Goal: Task Accomplishment & Management: Manage account settings

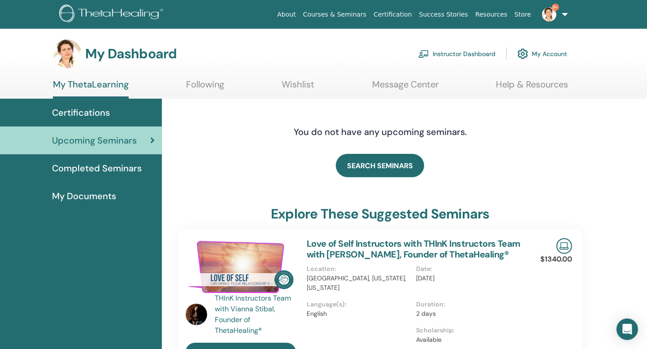
click at [470, 54] on link "Instructor Dashboard" at bounding box center [456, 54] width 77 height 20
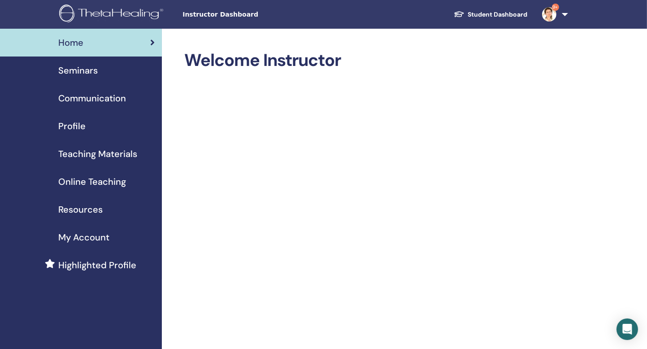
click at [75, 71] on span "Seminars" at bounding box center [77, 70] width 39 height 13
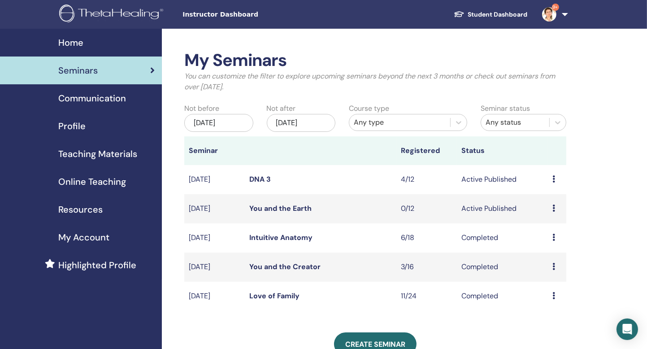
click at [552, 208] on icon at bounding box center [553, 207] width 3 height 7
click at [547, 242] on link "Attendees" at bounding box center [549, 242] width 34 height 9
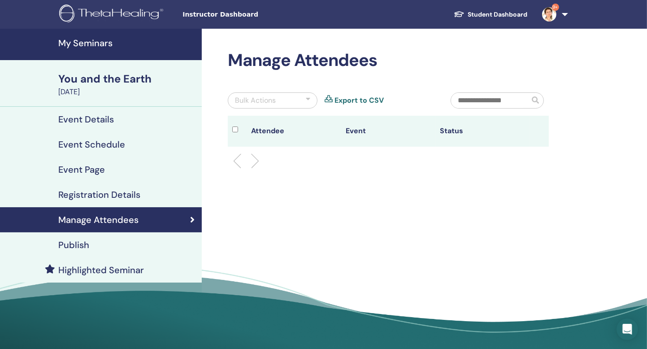
click at [91, 169] on h4 "Event Page" at bounding box center [81, 169] width 47 height 11
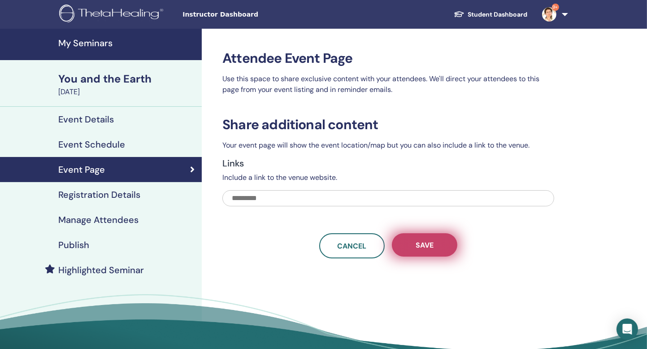
click at [403, 245] on button "Save" at bounding box center [424, 244] width 65 height 23
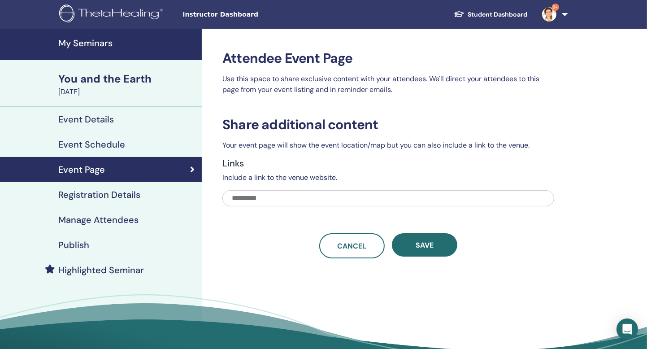
click at [109, 78] on div "You and the Earth" at bounding box center [127, 78] width 138 height 15
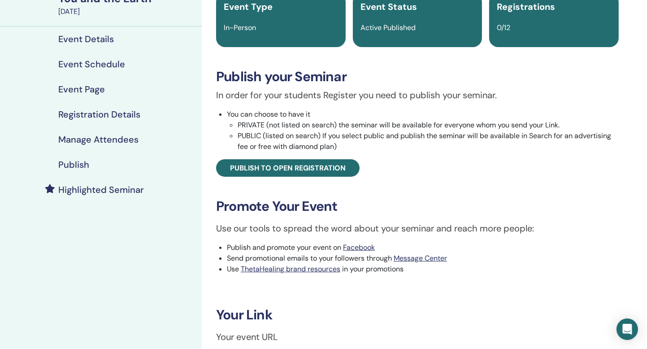
scroll to position [80, 0]
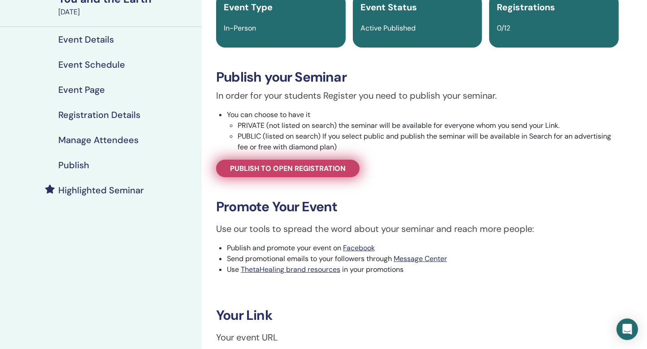
click at [290, 170] on span "Publish to open registration" at bounding box center [288, 168] width 116 height 9
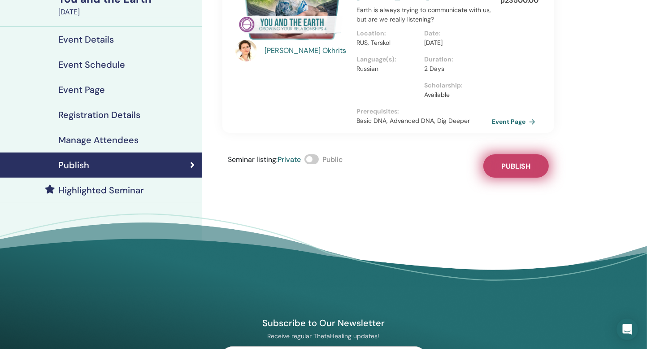
click at [532, 170] on button "Publish" at bounding box center [515, 165] width 65 height 23
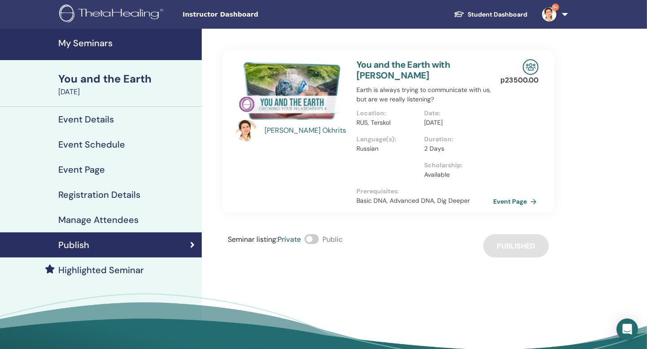
click at [503, 201] on link "Event Page" at bounding box center [516, 201] width 47 height 13
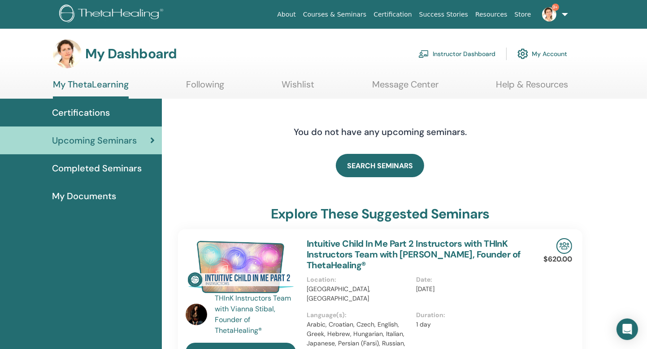
click at [464, 54] on link "Instructor Dashboard" at bounding box center [456, 54] width 77 height 20
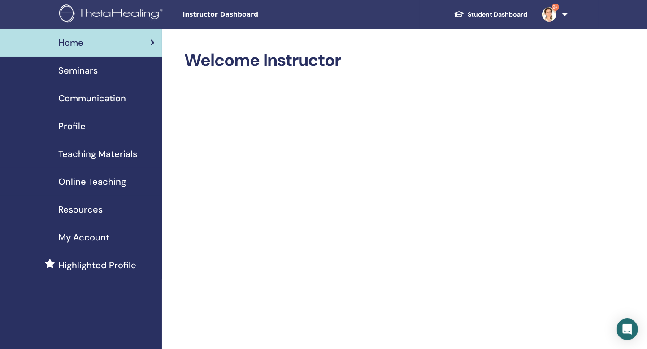
click at [91, 153] on span "Teaching Materials" at bounding box center [97, 153] width 79 height 13
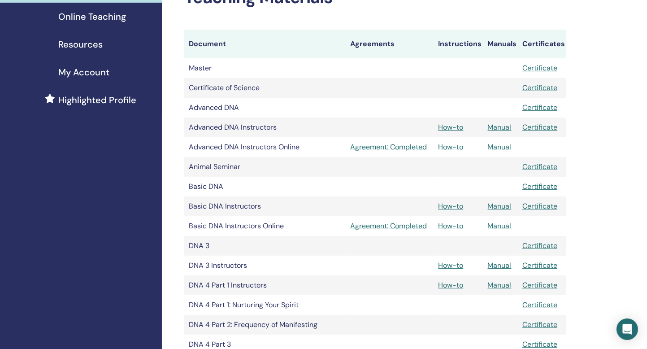
scroll to position [165, 0]
click at [497, 264] on link "Manual" at bounding box center [500, 264] width 24 height 9
